Goal: Information Seeking & Learning: Find specific page/section

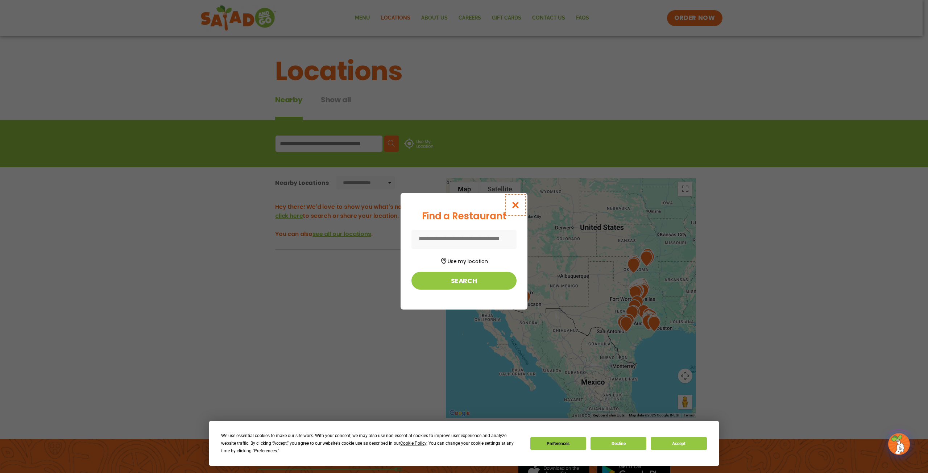
click at [517, 208] on icon "Close modal" at bounding box center [515, 205] width 9 height 8
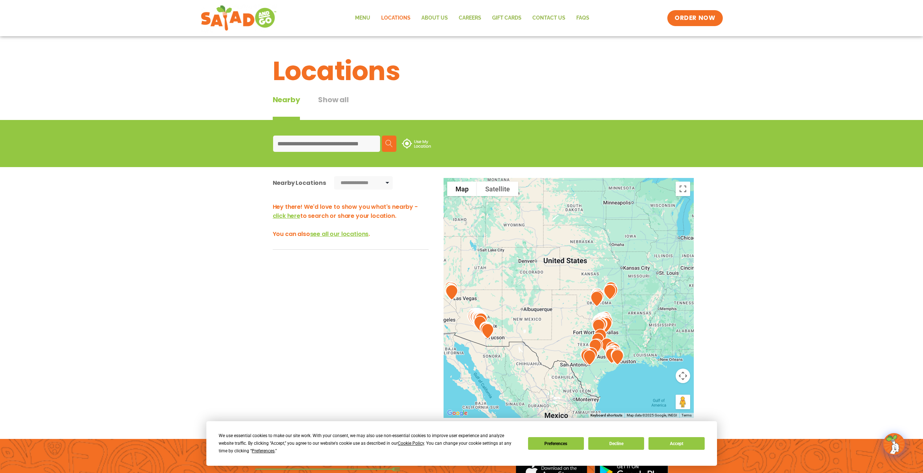
drag, startPoint x: 601, startPoint y: 274, endPoint x: 569, endPoint y: 304, distance: 44.4
click at [569, 304] on div at bounding box center [568, 298] width 250 height 240
click at [160, 153] on div "Search Use My Location" at bounding box center [461, 143] width 923 height 47
drag, startPoint x: 506, startPoint y: 97, endPoint x: 511, endPoint y: 99, distance: 5.4
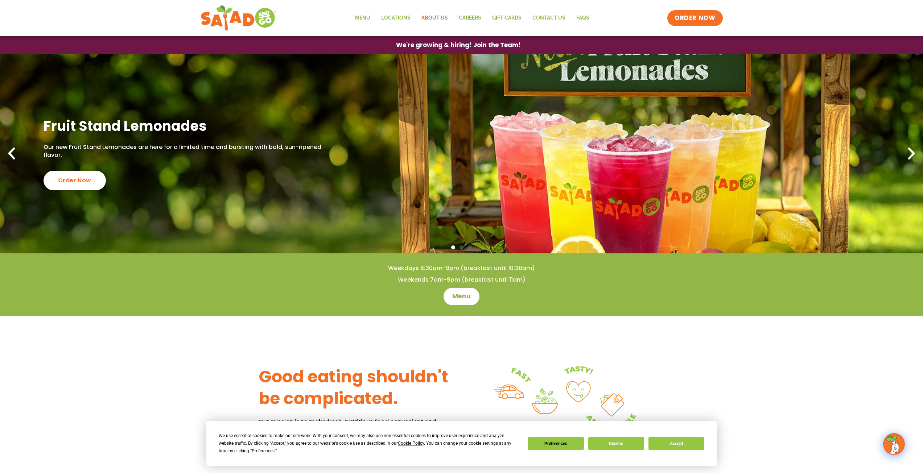
click at [424, 22] on link "About Us" at bounding box center [434, 18] width 37 height 17
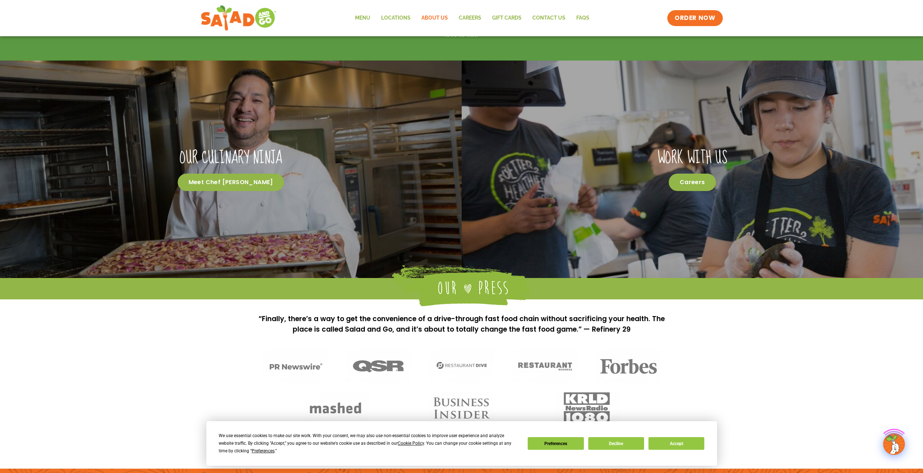
scroll to position [508, 0]
